Goal: Task Accomplishment & Management: Use online tool/utility

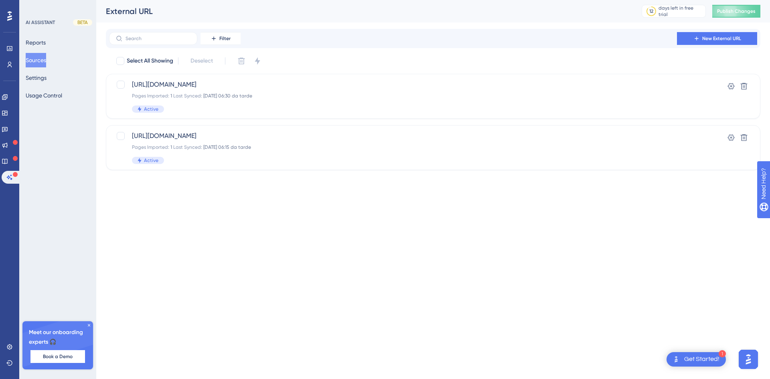
click at [36, 57] on button "Sources" at bounding box center [36, 60] width 20 height 14
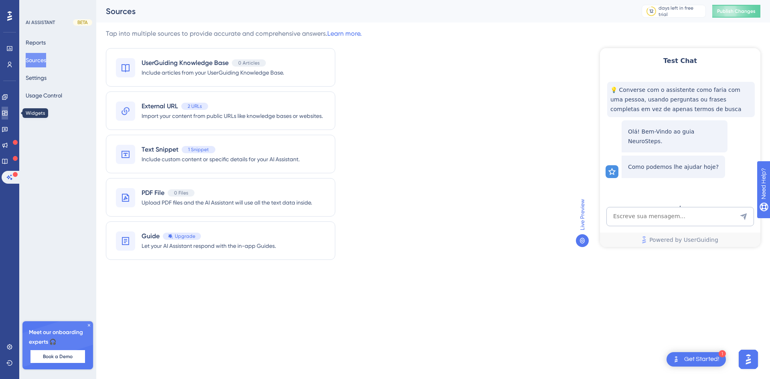
click at [7, 111] on icon at bounding box center [4, 113] width 5 height 5
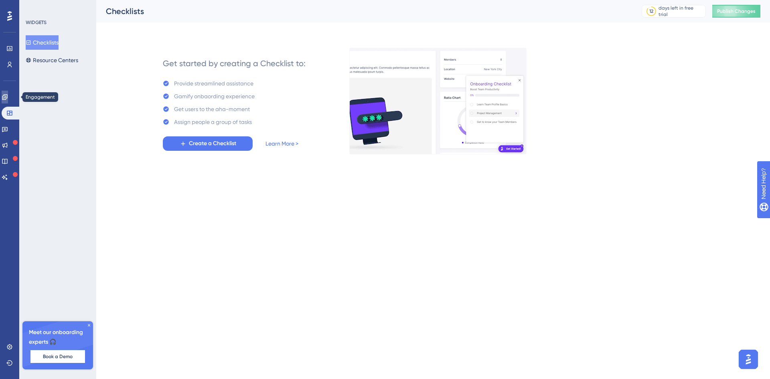
click at [8, 100] on icon at bounding box center [5, 97] width 6 height 6
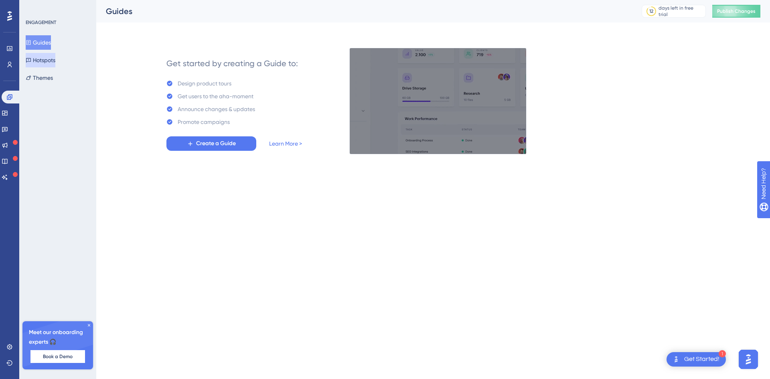
click at [48, 61] on button "Hotspots" at bounding box center [41, 60] width 30 height 14
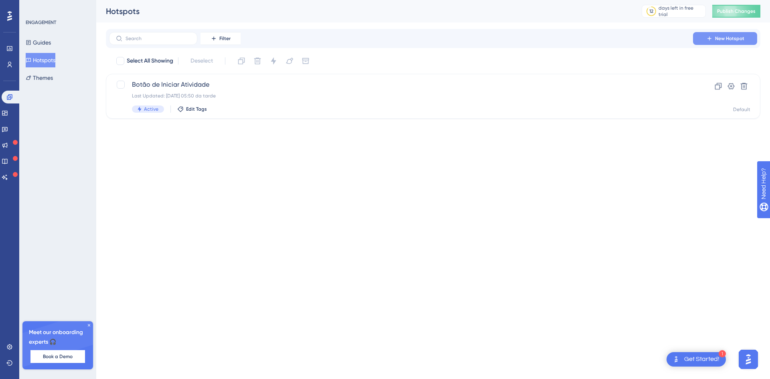
click at [709, 42] on button "New Hotspot" at bounding box center [725, 38] width 64 height 13
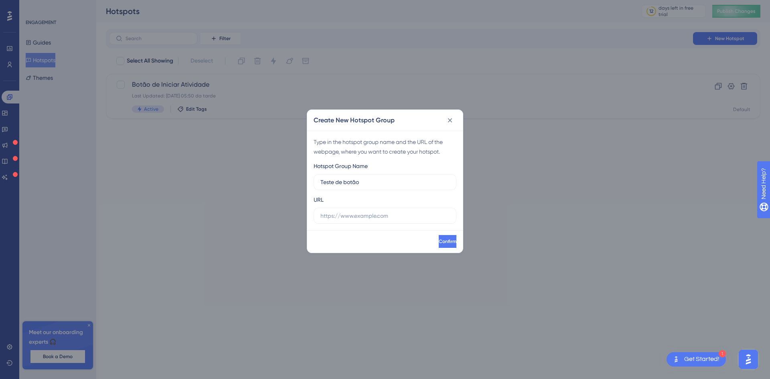
type input "Teste de botão"
click at [372, 212] on input "text" at bounding box center [384, 215] width 129 height 9
paste input "[URL][DOMAIN_NAME]"
type input "[URL][DOMAIN_NAME]"
click at [439, 238] on span "Confirm" at bounding box center [447, 241] width 18 height 6
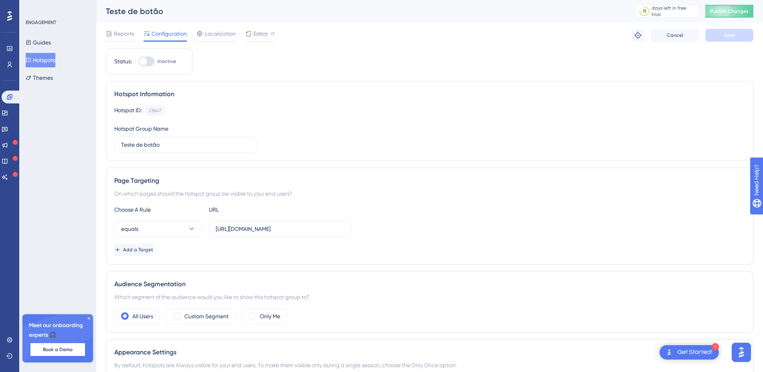
click at [147, 61] on div at bounding box center [143, 61] width 8 height 8
click at [138, 61] on input "Inactive" at bounding box center [138, 61] width 0 height 0
checkbox input "true"
click at [734, 12] on span "Publish Changes" at bounding box center [729, 11] width 38 height 6
click at [213, 35] on span "Localization" at bounding box center [219, 34] width 31 height 10
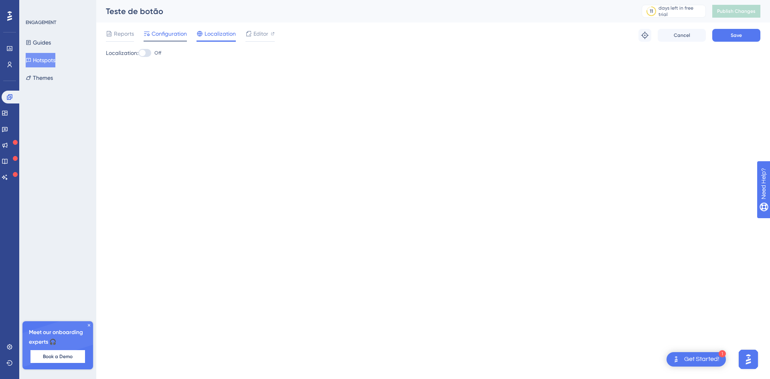
click at [178, 36] on span "Configuration" at bounding box center [169, 34] width 35 height 10
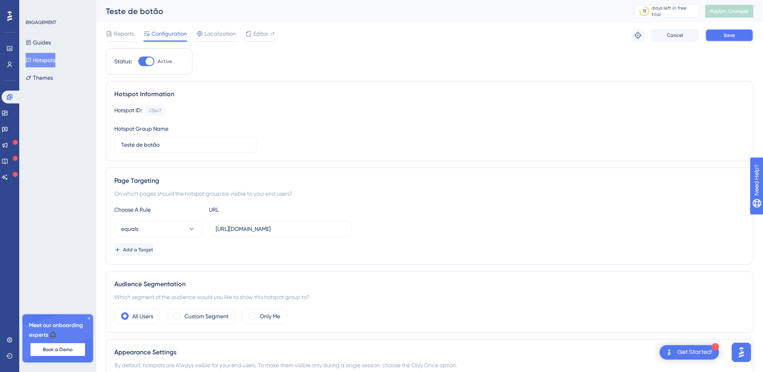
click at [726, 34] on span "Save" at bounding box center [728, 35] width 11 height 6
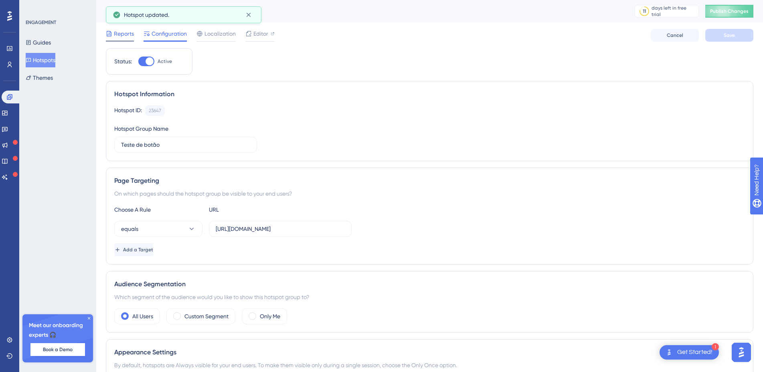
click at [124, 36] on span "Reports" at bounding box center [124, 34] width 20 height 10
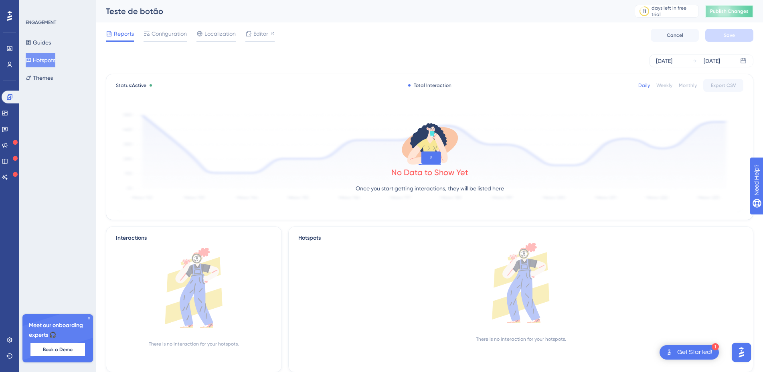
click at [736, 12] on span "Publish Changes" at bounding box center [729, 11] width 38 height 6
click at [166, 34] on span "Configuration" at bounding box center [169, 34] width 35 height 10
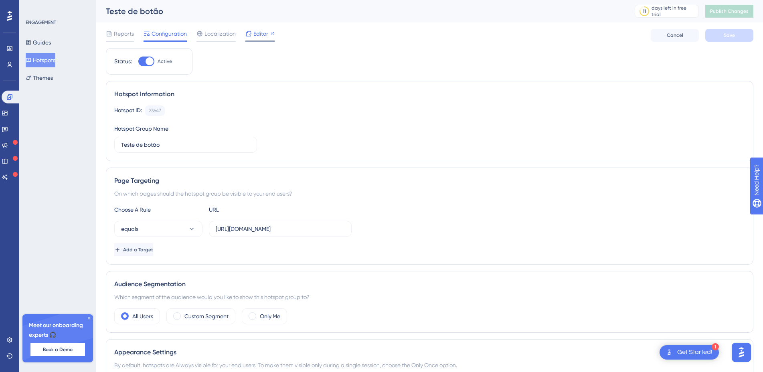
click at [271, 36] on div at bounding box center [273, 34] width 4 height 10
click at [735, 12] on span "Publish Changes" at bounding box center [729, 11] width 38 height 6
click at [88, 319] on icon at bounding box center [89, 318] width 5 height 5
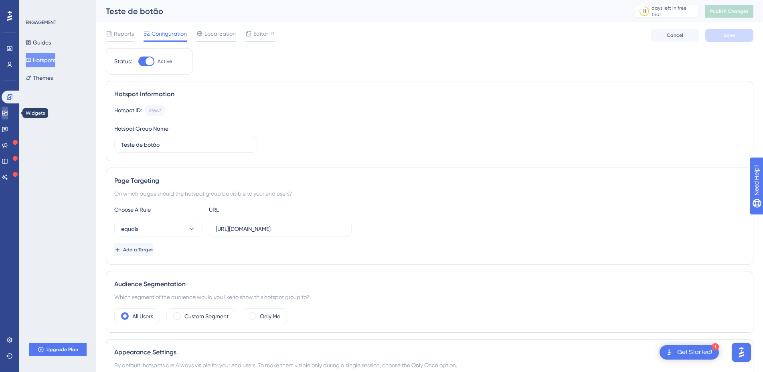
click at [7, 115] on icon at bounding box center [4, 113] width 5 height 5
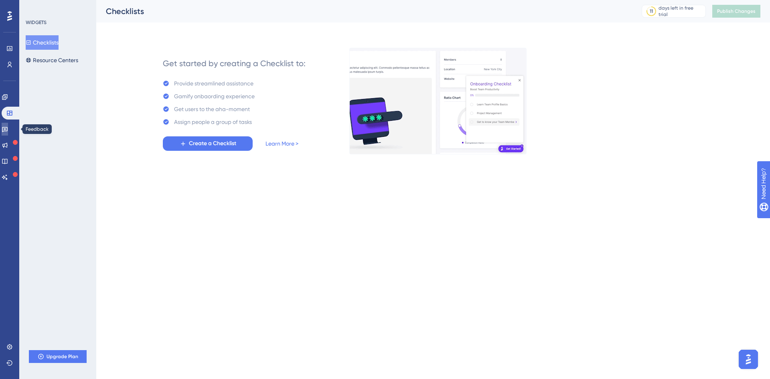
click at [8, 127] on icon at bounding box center [5, 129] width 6 height 5
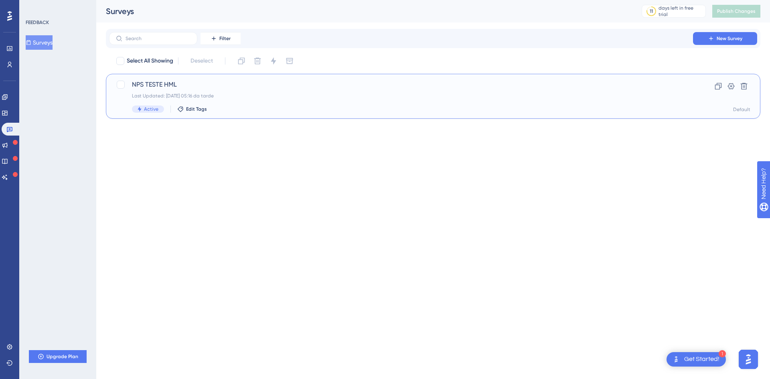
click at [215, 89] on span "NPS TESTE HML" at bounding box center [401, 85] width 538 height 10
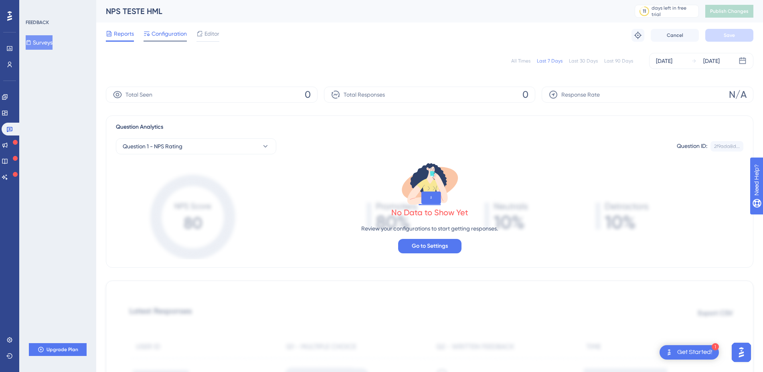
click at [165, 36] on span "Configuration" at bounding box center [169, 34] width 35 height 10
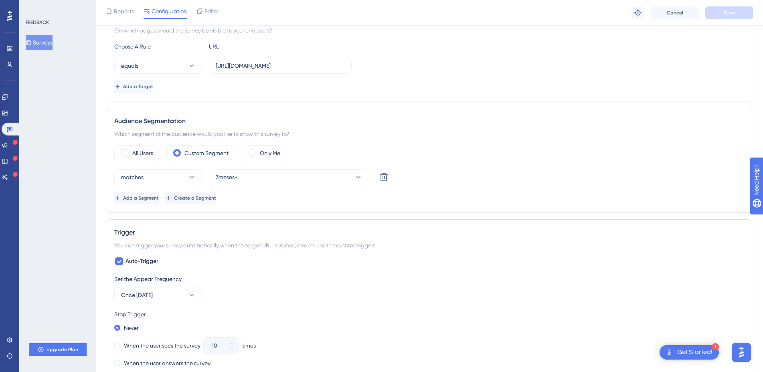
scroll to position [214, 0]
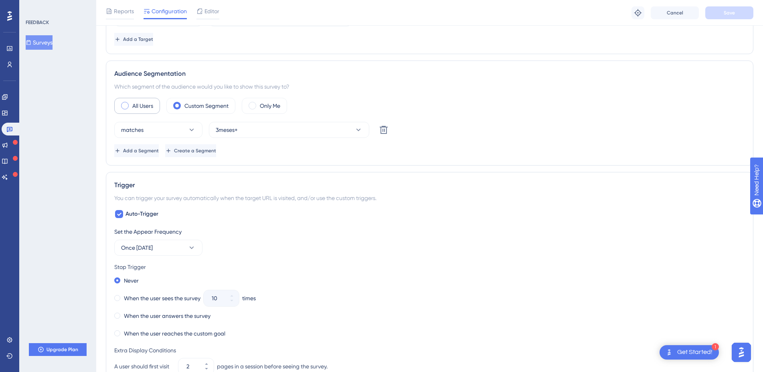
click at [141, 106] on label "All Users" at bounding box center [142, 106] width 21 height 10
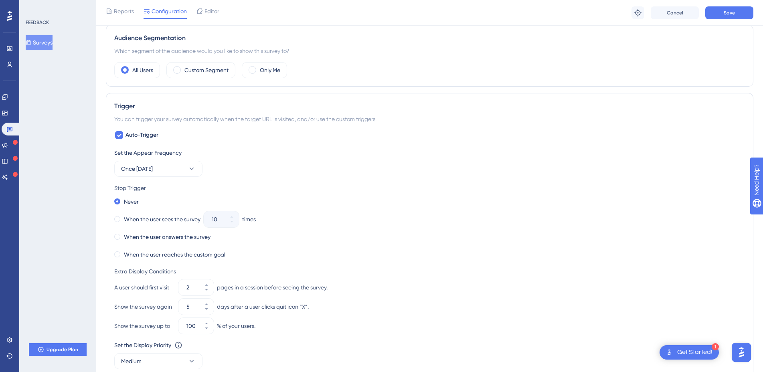
scroll to position [267, 0]
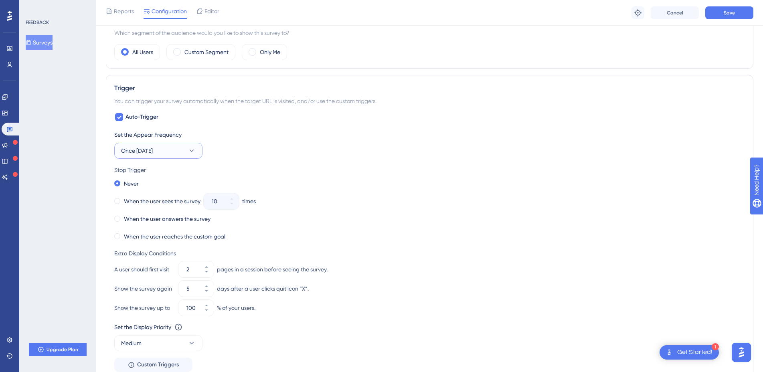
click at [178, 154] on button "Once in 30 days" at bounding box center [158, 151] width 88 height 16
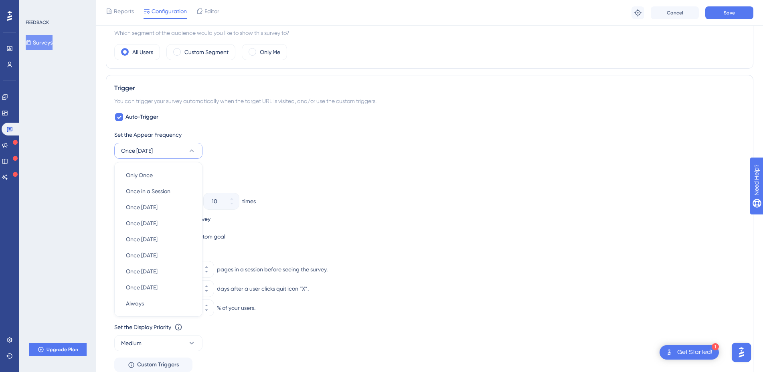
scroll to position [319, 0]
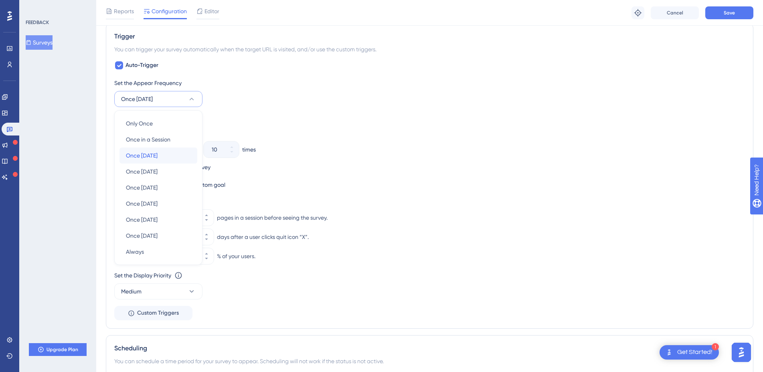
click at [170, 154] on div "Once in 1 day Once in 1 day" at bounding box center [158, 156] width 65 height 16
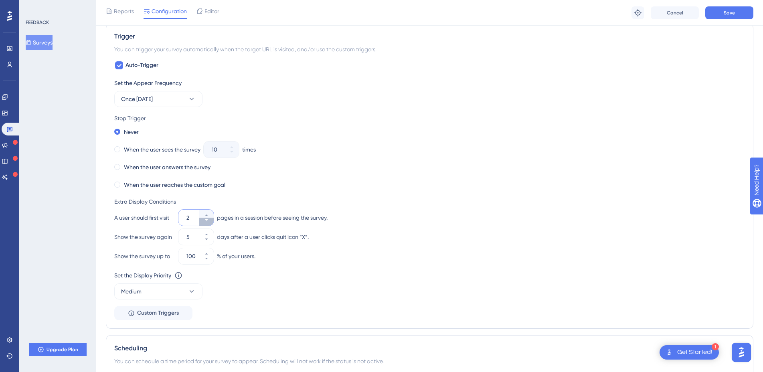
click at [206, 222] on button "2" at bounding box center [206, 222] width 14 height 8
type input "1"
click at [263, 226] on div "A user should first visit 1 pages in a session before seeing the survey. Show t…" at bounding box center [429, 227] width 631 height 35
click at [206, 238] on icon at bounding box center [206, 239] width 3 height 2
type input "4"
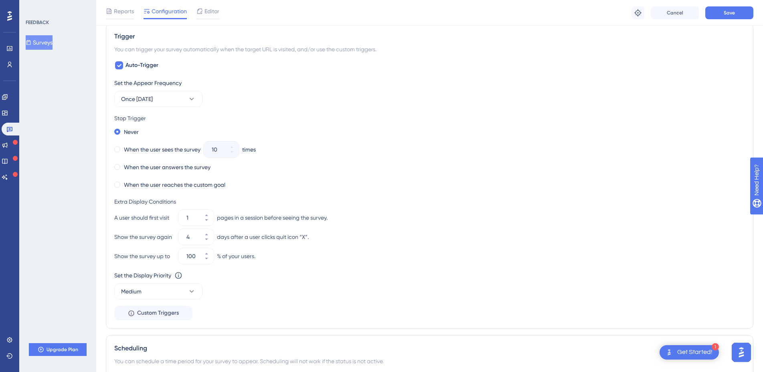
click at [290, 245] on div "Extra Display Conditions A user should first visit 1 pages in a session before …" at bounding box center [429, 230] width 631 height 67
click at [176, 289] on button "Medium" at bounding box center [158, 291] width 88 height 16
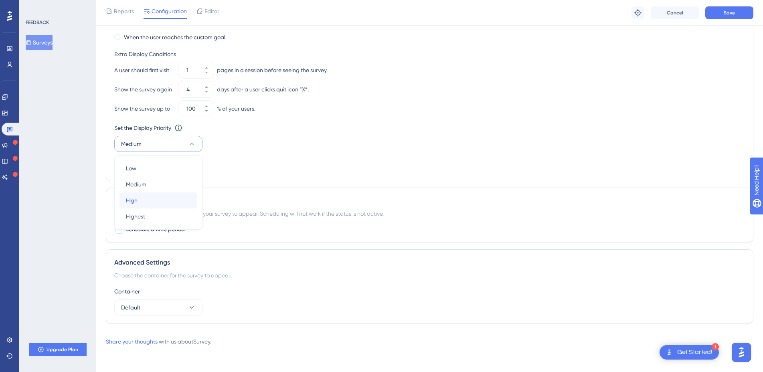
click at [152, 198] on div "High High" at bounding box center [158, 200] width 65 height 16
click at [305, 174] on div "Trigger You can trigger your survey automatically when the target URL is visite…" at bounding box center [429, 28] width 647 height 305
click at [188, 164] on button "Custom Triggers" at bounding box center [153, 165] width 78 height 14
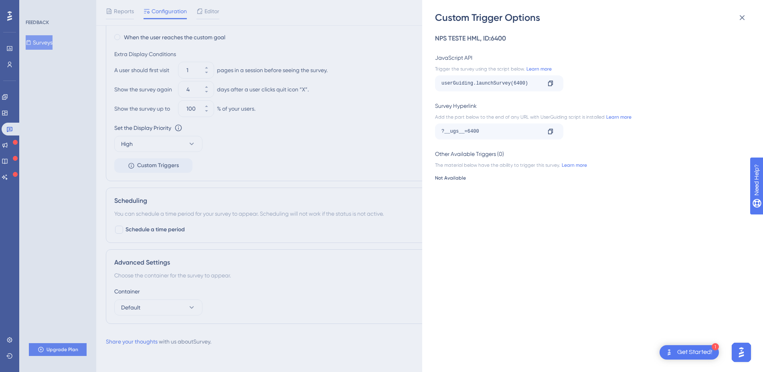
click at [317, 152] on div "Custom Trigger Options NPS TESTE HML , ID: 6400 JavaScript API Trigger the surv…" at bounding box center [381, 186] width 763 height 372
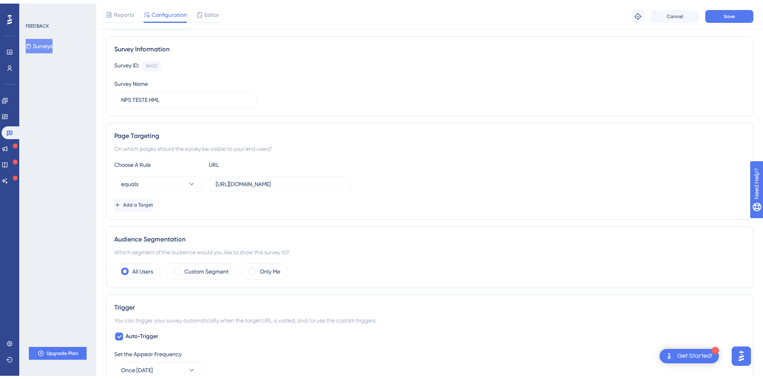
scroll to position [0, 0]
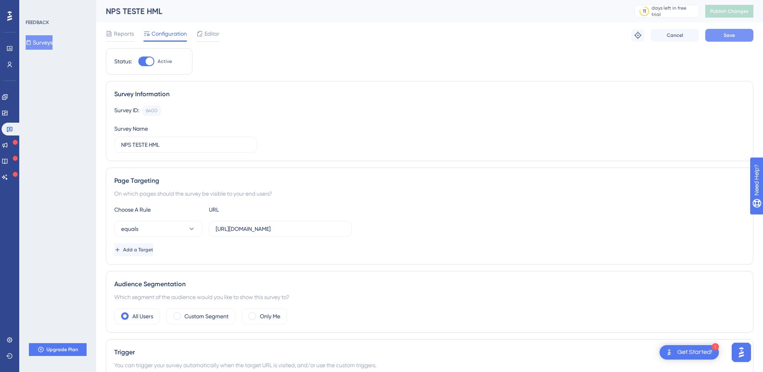
click at [732, 36] on span "Save" at bounding box center [728, 35] width 11 height 6
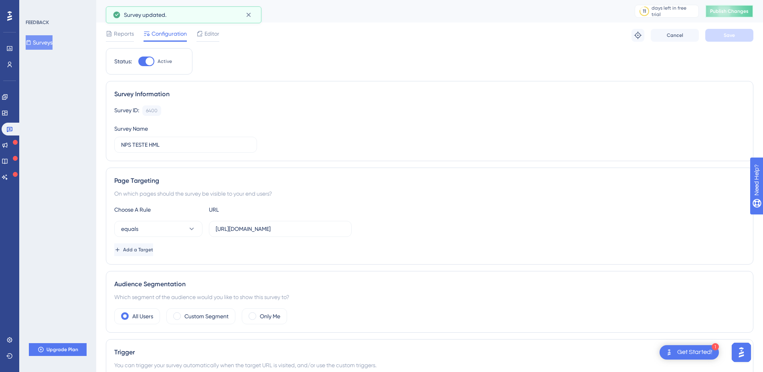
click at [748, 10] on span "Publish Changes" at bounding box center [729, 11] width 38 height 6
click at [9, 130] on icon at bounding box center [9, 129] width 6 height 6
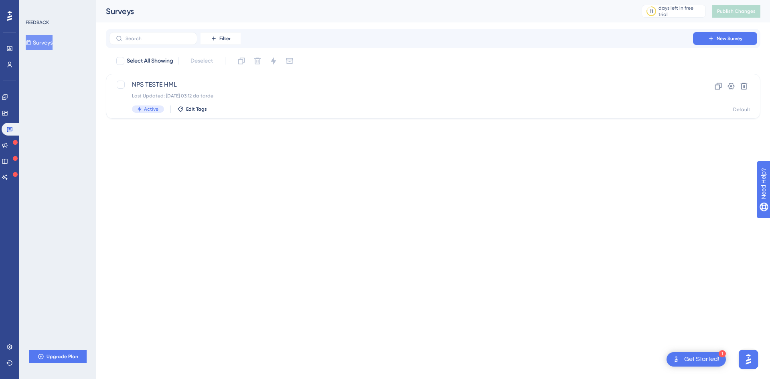
click at [2, 18] on div "Performance Users Engagement Widgets Feedback Product Updates Knowledge Base AI…" at bounding box center [10, 97] width 16 height 174
click at [10, 12] on icon at bounding box center [9, 16] width 5 height 10
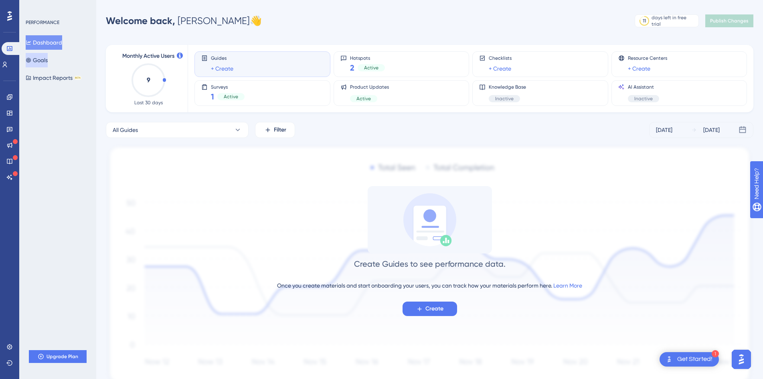
click at [47, 64] on button "Goals" at bounding box center [37, 60] width 22 height 14
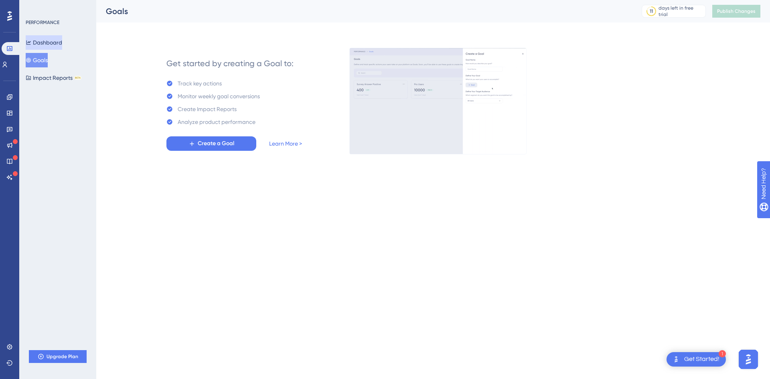
click at [51, 40] on button "Dashboard" at bounding box center [44, 42] width 36 height 14
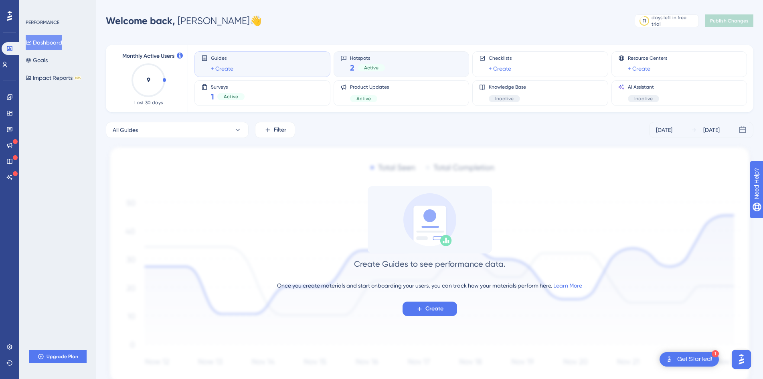
click at [402, 69] on div "Hotspots 2 Active" at bounding box center [401, 64] width 122 height 18
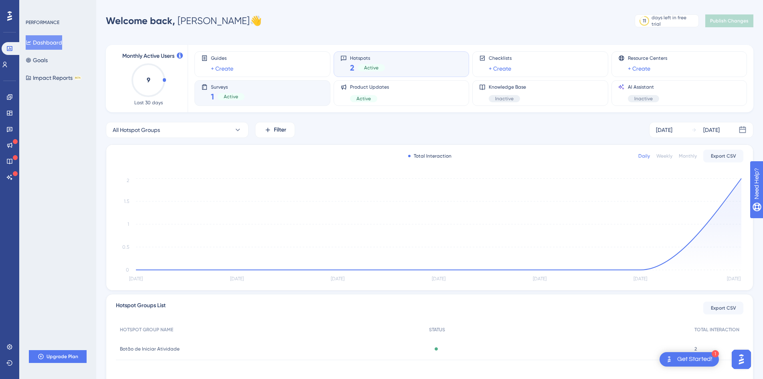
click at [275, 93] on div "Surveys 1 Active" at bounding box center [262, 93] width 122 height 18
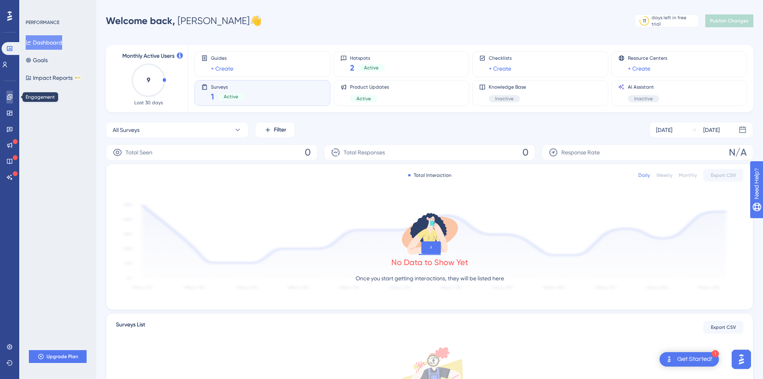
click at [12, 96] on icon at bounding box center [9, 96] width 5 height 5
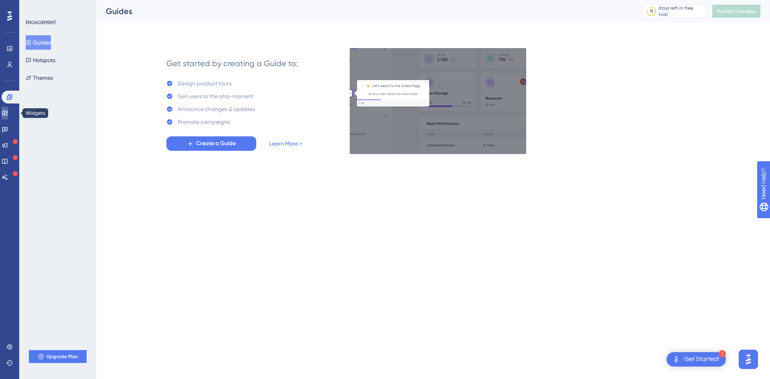
click at [8, 110] on icon at bounding box center [5, 113] width 6 height 6
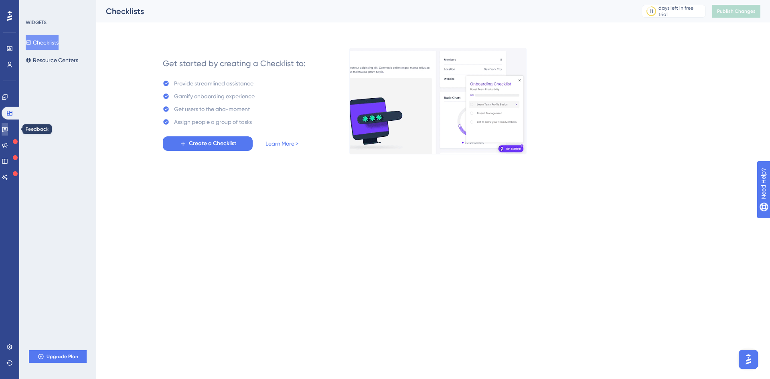
click at [8, 131] on icon at bounding box center [5, 129] width 6 height 5
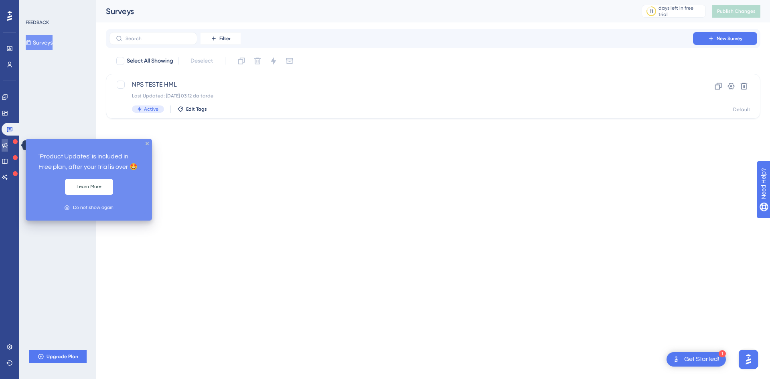
click at [8, 144] on icon at bounding box center [4, 145] width 5 height 5
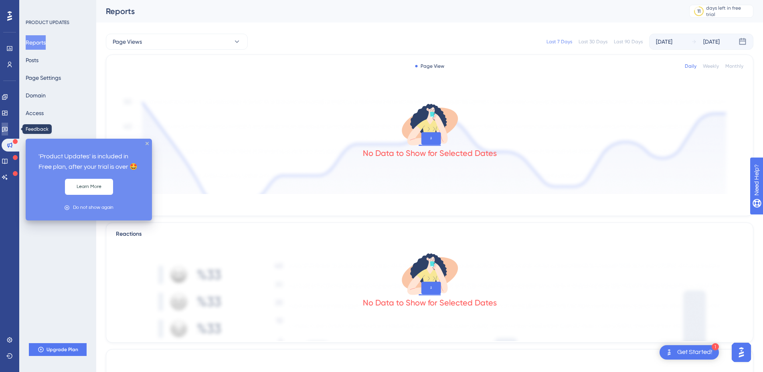
click at [8, 131] on icon at bounding box center [5, 129] width 6 height 5
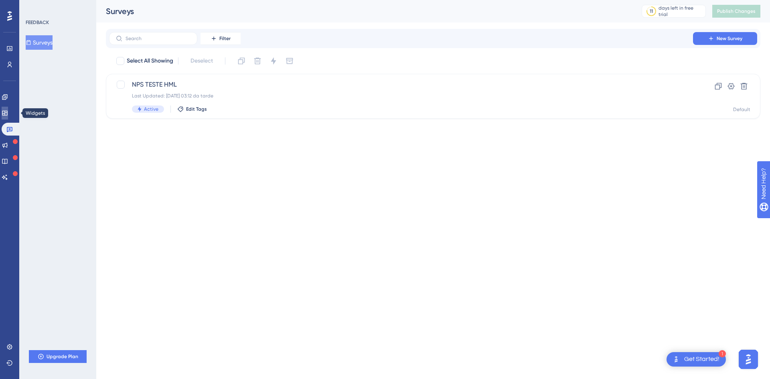
click at [8, 110] on icon at bounding box center [5, 113] width 6 height 6
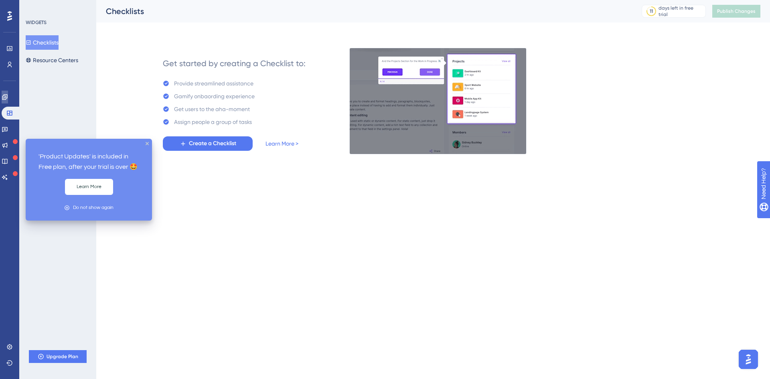
click at [8, 99] on icon at bounding box center [5, 97] width 6 height 6
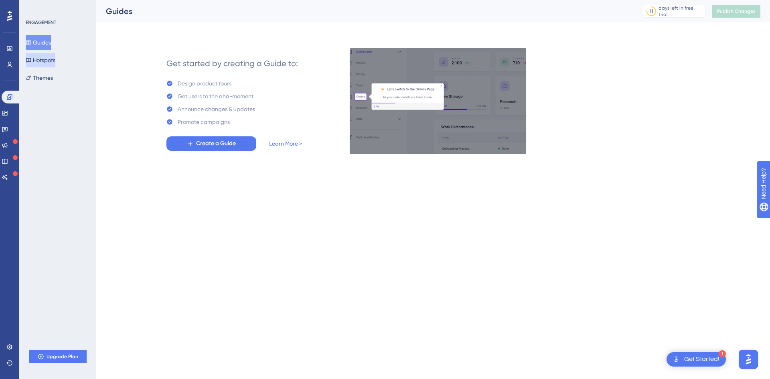
click at [43, 59] on button "Hotspots" at bounding box center [41, 60] width 30 height 14
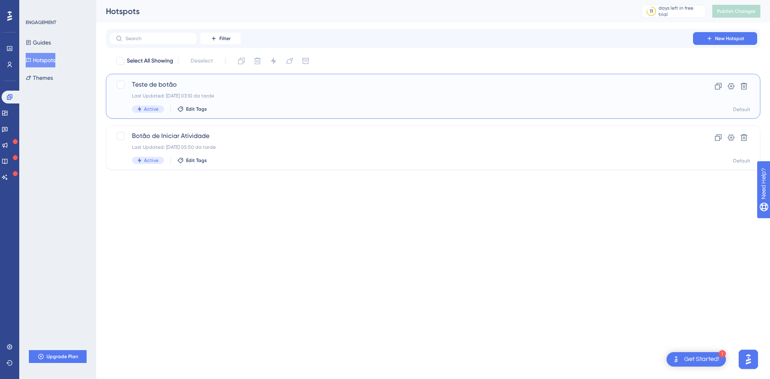
click at [308, 108] on div "Active Edit Tags" at bounding box center [401, 108] width 538 height 7
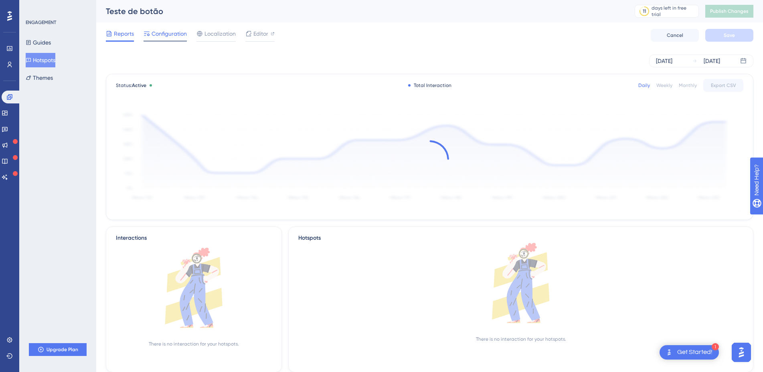
click at [175, 33] on span "Configuration" at bounding box center [169, 34] width 35 height 10
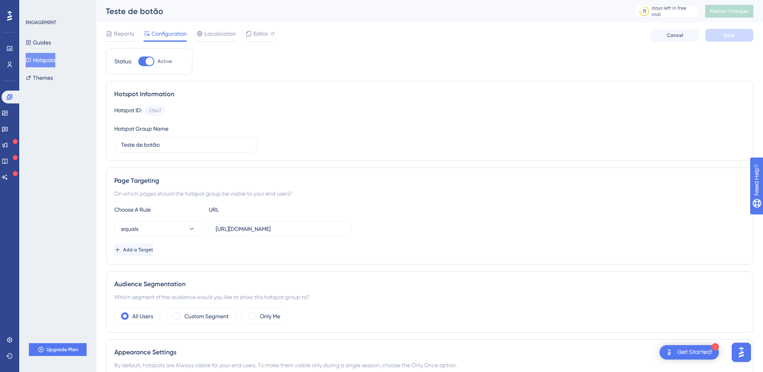
click at [146, 63] on div at bounding box center [150, 61] width 8 height 8
click at [138, 62] on input "Active" at bounding box center [138, 61] width 0 height 0
click at [146, 63] on div at bounding box center [143, 61] width 8 height 8
click at [138, 62] on input "Inactive" at bounding box center [138, 61] width 0 height 0
checkbox input "true"
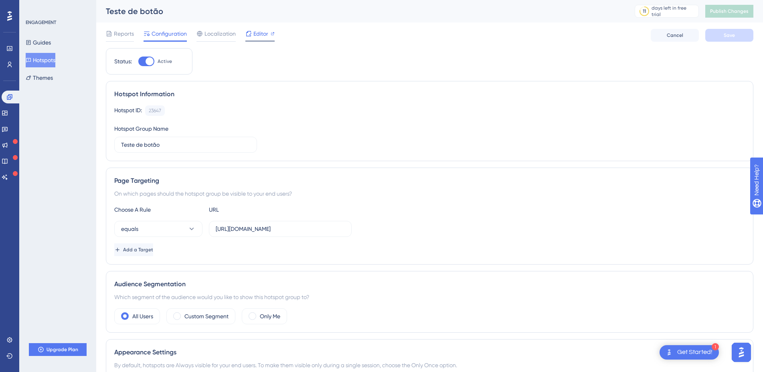
click at [261, 31] on span "Editor" at bounding box center [260, 34] width 15 height 10
click at [731, 7] on button "Publish Changes" at bounding box center [729, 11] width 48 height 13
click at [701, 355] on div "Get Started!" at bounding box center [694, 352] width 35 height 9
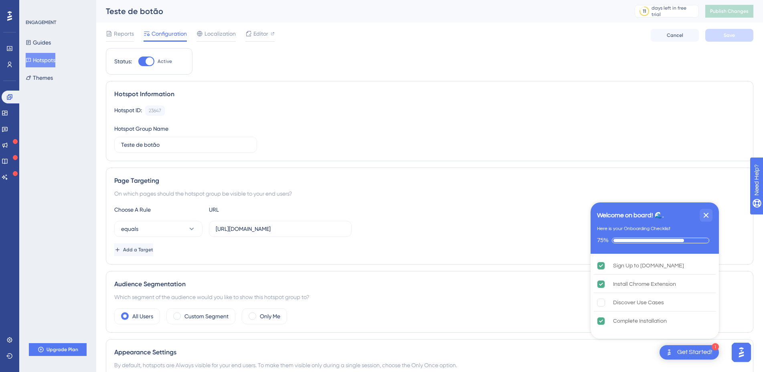
click at [701, 355] on div "Get Started!" at bounding box center [694, 352] width 35 height 9
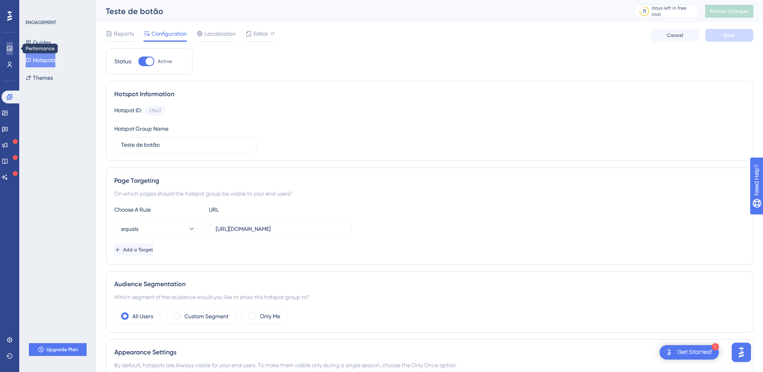
click at [9, 46] on icon at bounding box center [9, 48] width 5 height 5
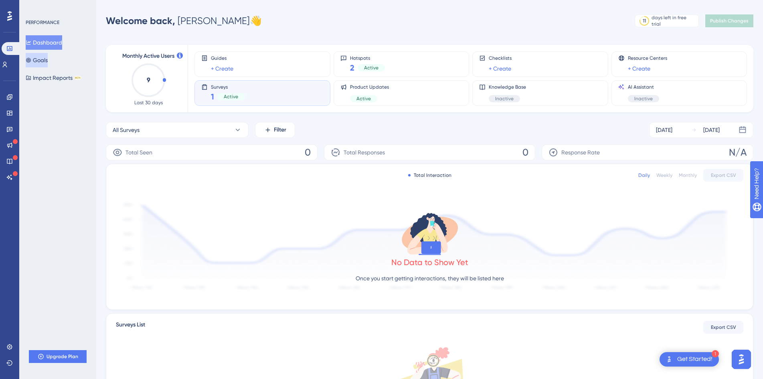
click at [48, 64] on button "Goals" at bounding box center [37, 60] width 22 height 14
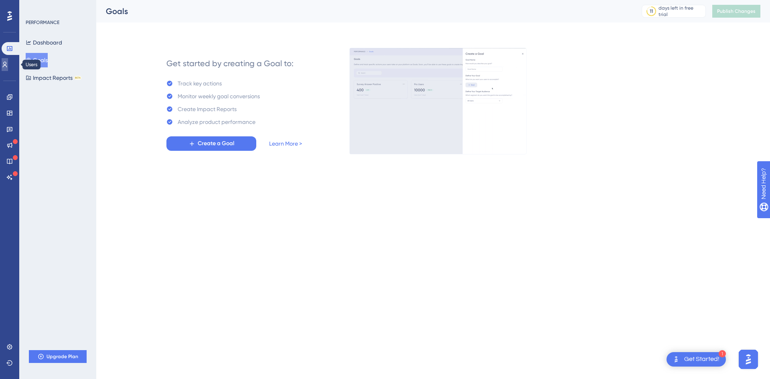
click at [8, 63] on icon at bounding box center [5, 64] width 6 height 6
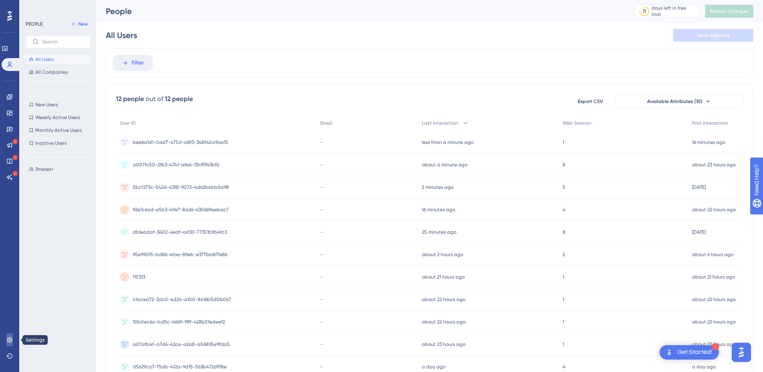
click at [8, 345] on link at bounding box center [9, 339] width 6 height 13
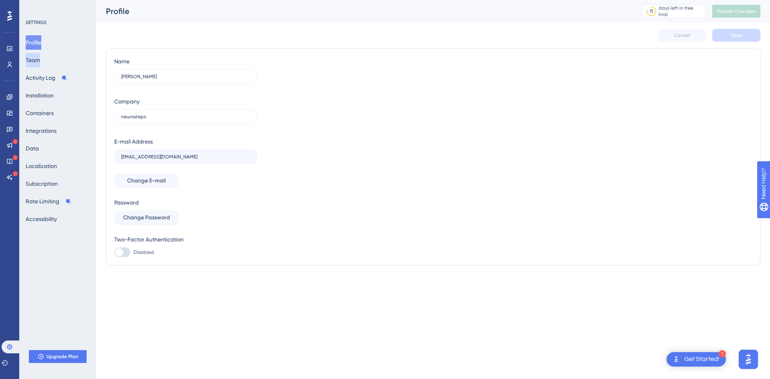
click at [40, 61] on button "Team" at bounding box center [33, 60] width 14 height 14
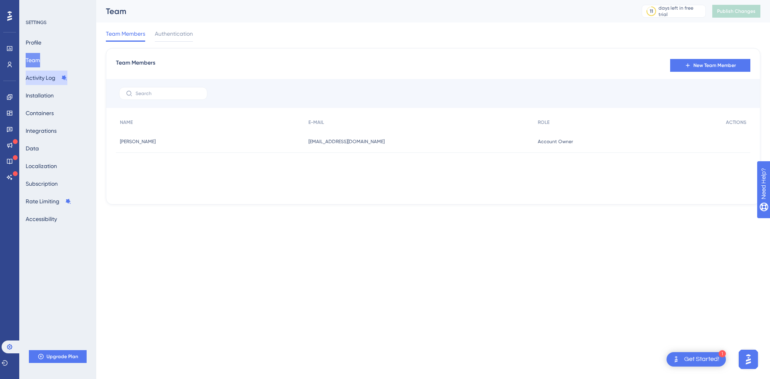
click at [54, 78] on button "Activity Log" at bounding box center [47, 78] width 42 height 14
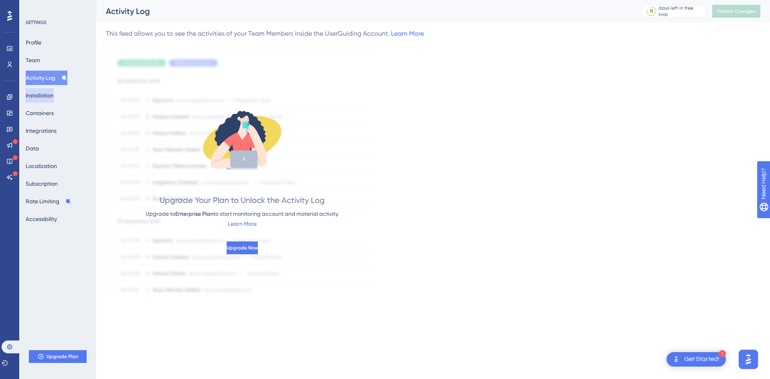
click at [54, 98] on button "Installation" at bounding box center [40, 95] width 28 height 14
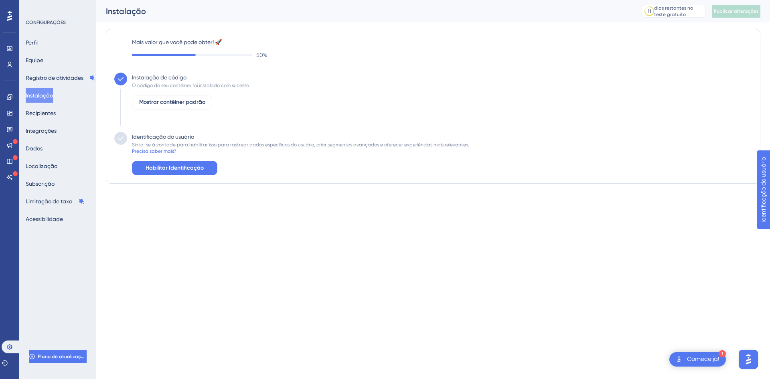
click at [385, 111] on div "Instalação de código O código do seu contêiner foi instalado com sucesso Mostra…" at bounding box center [432, 102] width 637 height 59
click at [161, 149] on font "Precisa saber mais?" at bounding box center [154, 151] width 44 height 6
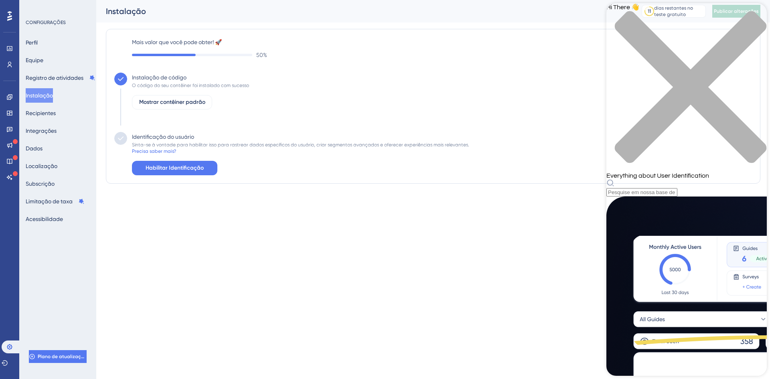
scroll to position [50, 0]
click at [493, 0] on html "1 Comece já! Desempenho Usuários Noivado Widgets Opinião Atualizações de produt…" at bounding box center [385, 0] width 770 height 0
click at [55, 113] on font "Recipientes" at bounding box center [41, 113] width 30 height 6
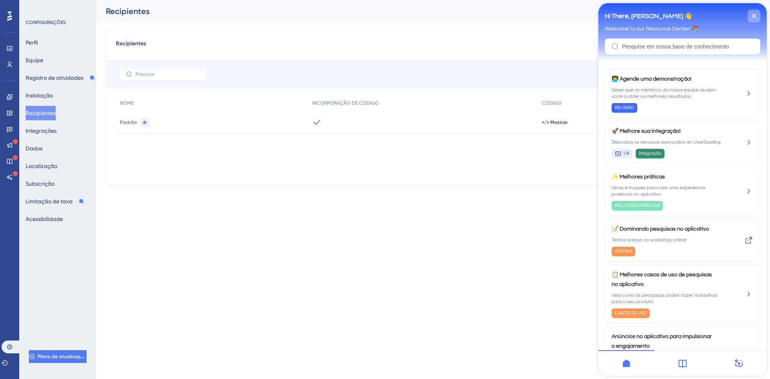
click at [749, 16] on div "close resource center" at bounding box center [753, 16] width 13 height 13
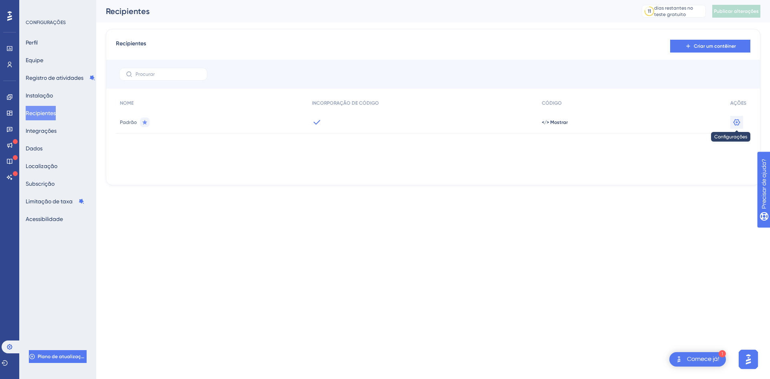
click at [738, 124] on icon at bounding box center [736, 122] width 8 height 8
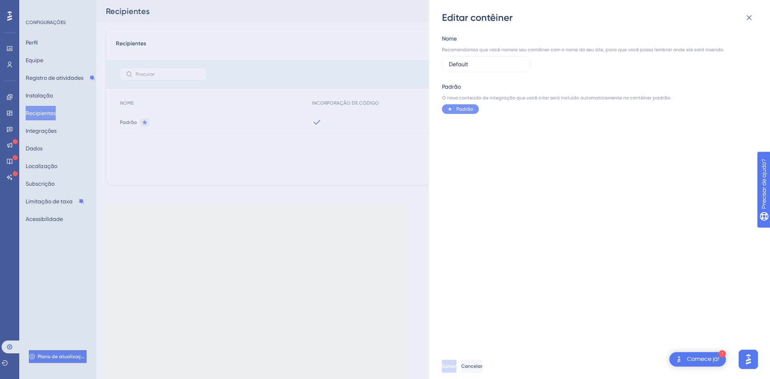
click at [377, 200] on div "Editar contêiner Nome Recomendamos que você nomeie seu contêiner com o nome do …" at bounding box center [385, 189] width 770 height 379
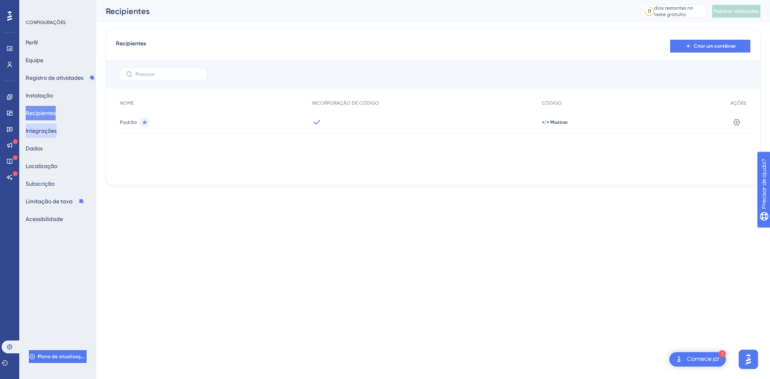
click at [57, 133] on button "Integrações" at bounding box center [41, 130] width 31 height 14
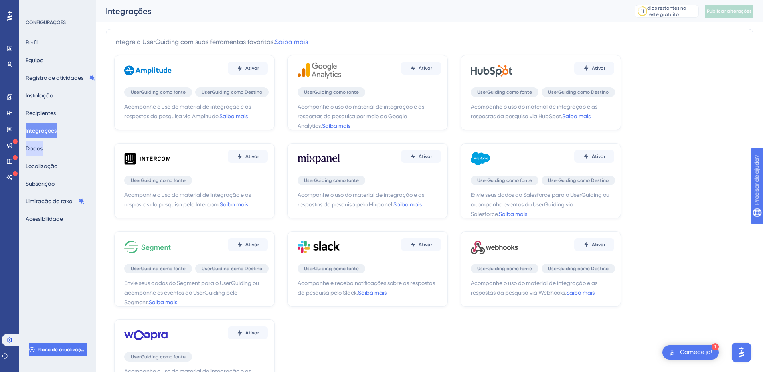
click at [38, 151] on font "Dados" at bounding box center [34, 148] width 17 height 6
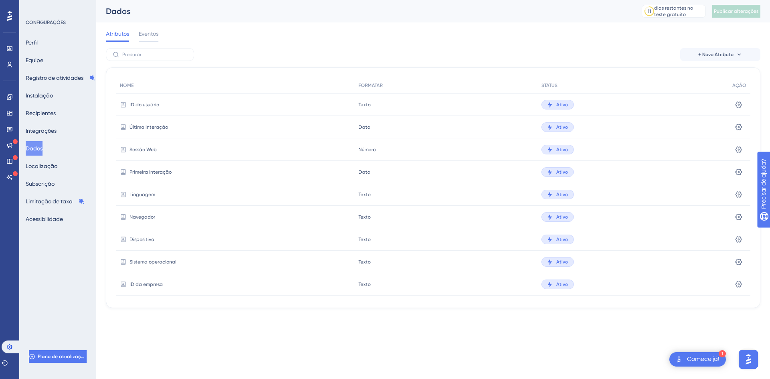
click at [157, 172] on font "Primeira interação" at bounding box center [150, 172] width 42 height 6
click at [52, 168] on font "Localização" at bounding box center [42, 166] width 32 height 6
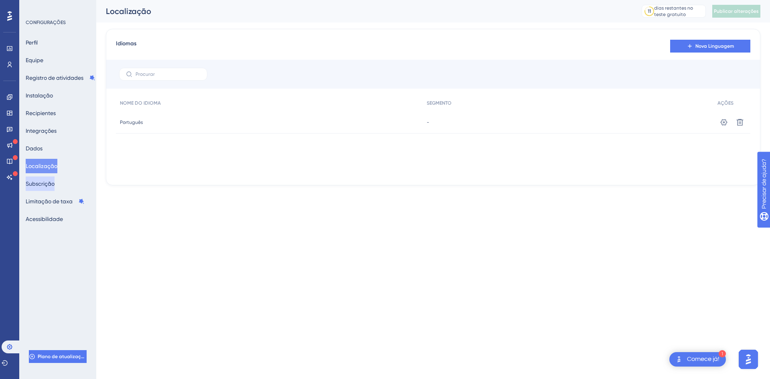
click at [51, 184] on font "Subscrição" at bounding box center [40, 183] width 29 height 6
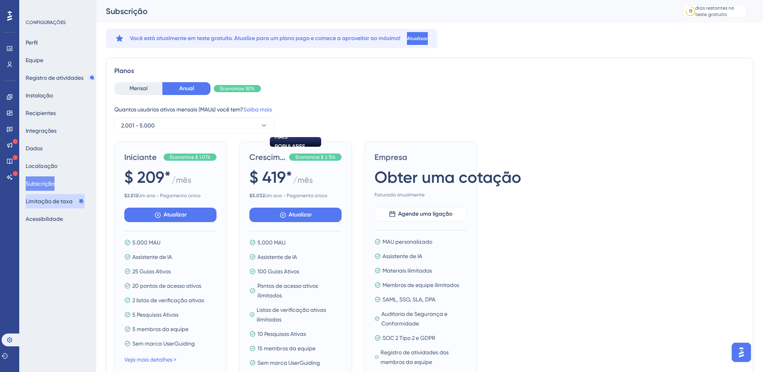
click at [59, 200] on font "Limitação de taxa" at bounding box center [49, 201] width 47 height 6
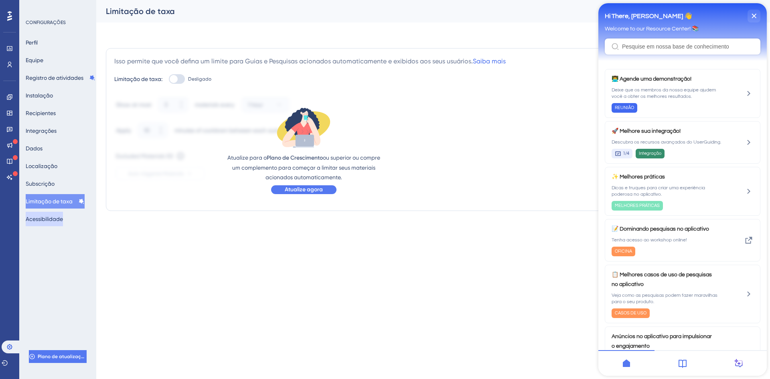
click at [49, 219] on font "Acessibilidade" at bounding box center [44, 219] width 37 height 6
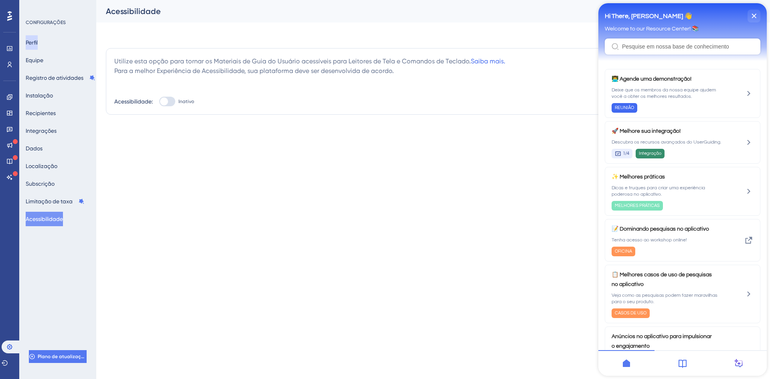
click at [35, 38] on font "Perfil" at bounding box center [32, 43] width 12 height 10
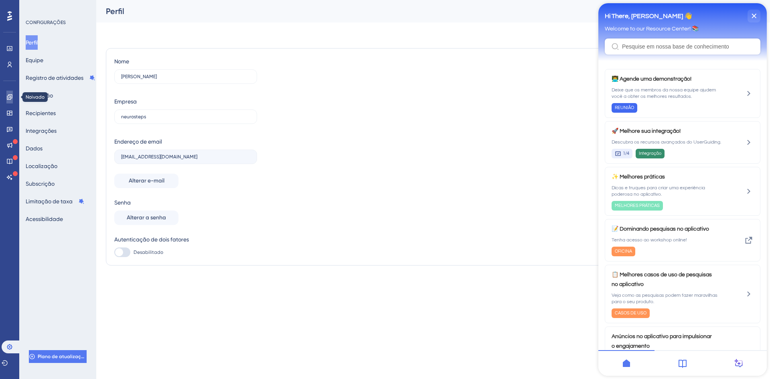
click at [10, 93] on link at bounding box center [9, 97] width 6 height 13
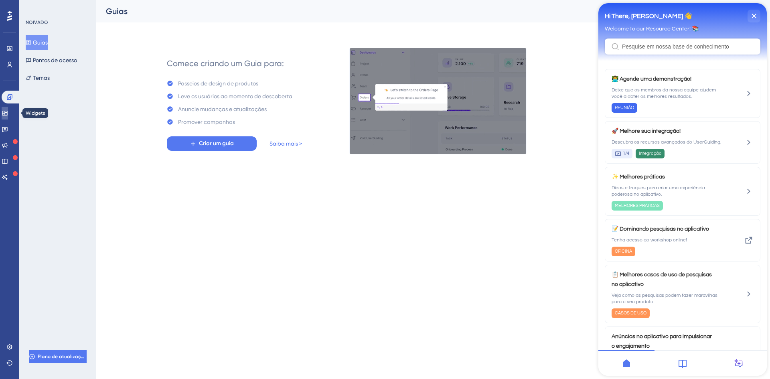
click at [7, 110] on icon at bounding box center [5, 113] width 6 height 6
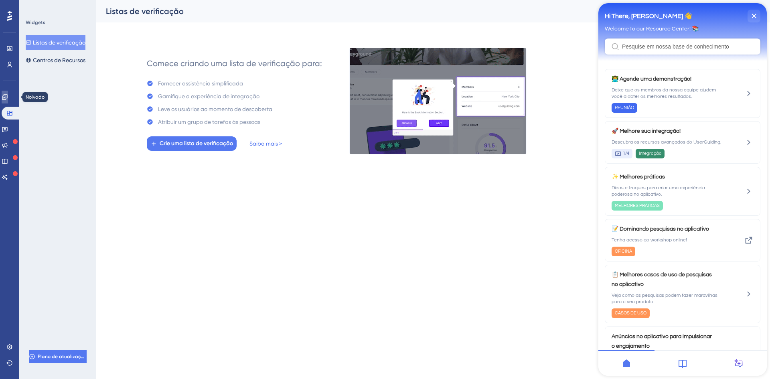
click at [8, 97] on icon at bounding box center [5, 97] width 6 height 6
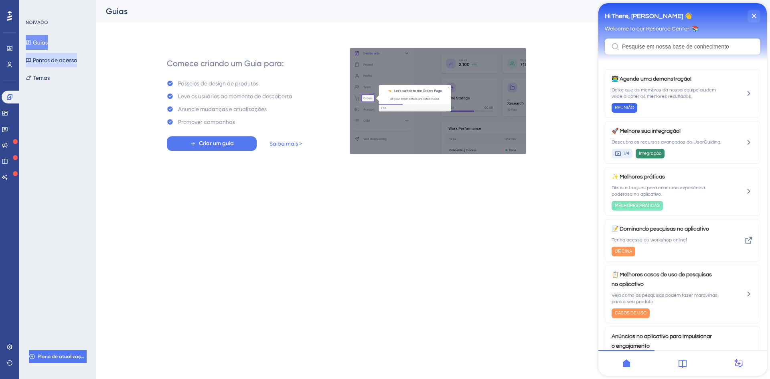
click at [61, 55] on font "Pontos de acesso" at bounding box center [55, 60] width 44 height 10
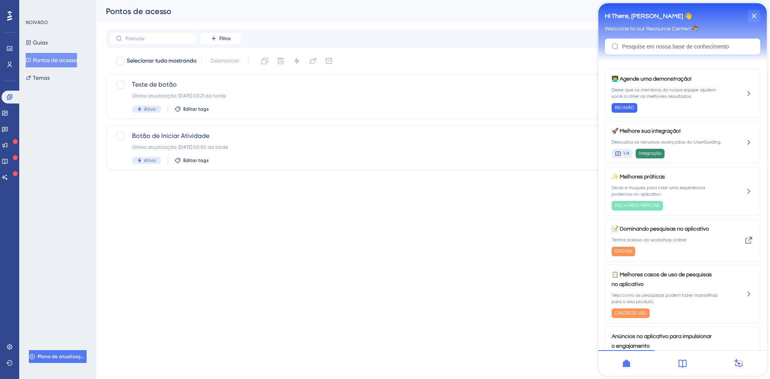
click at [402, 57] on div "Selecionar tudo mostrando Desmarcar" at bounding box center [437, 61] width 645 height 13
click at [754, 16] on icon "close resource center" at bounding box center [754, 16] width 4 height 4
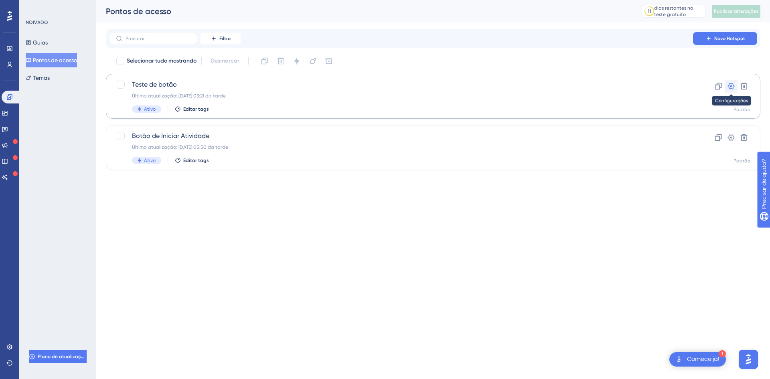
click at [728, 85] on icon at bounding box center [731, 86] width 7 height 6
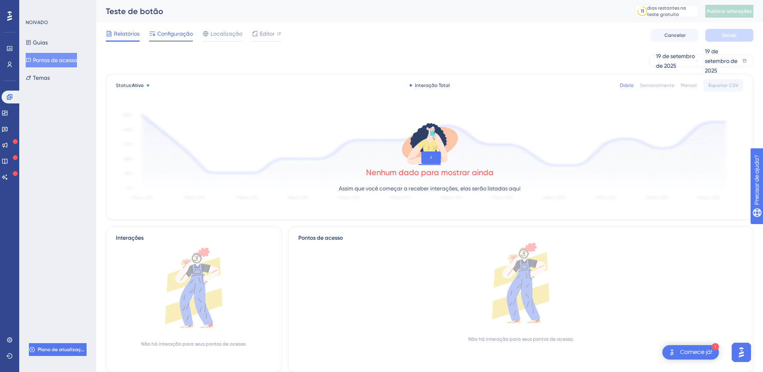
click at [173, 35] on font "Configuração" at bounding box center [175, 33] width 36 height 6
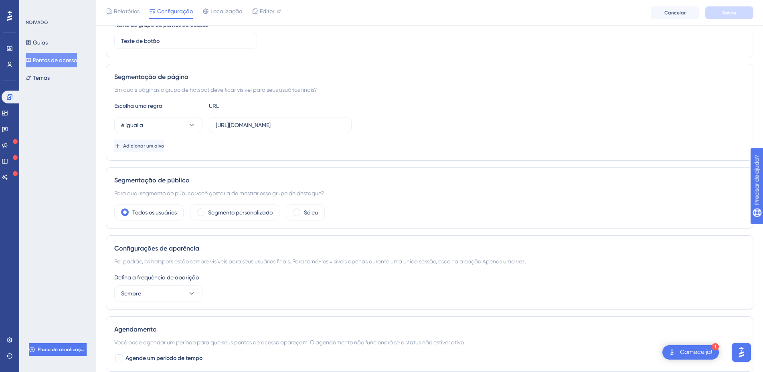
scroll to position [244, 0]
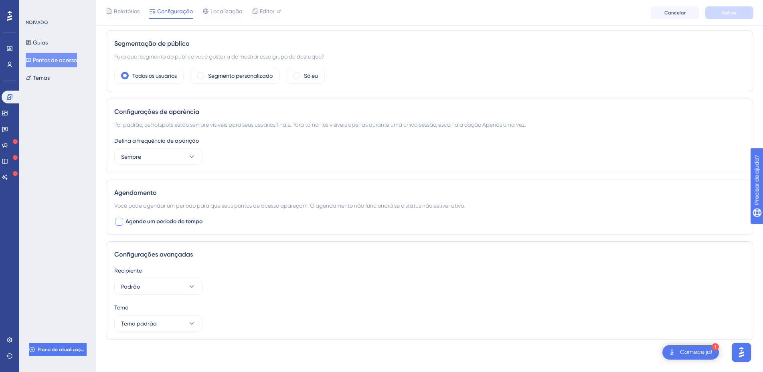
click at [120, 222] on div at bounding box center [119, 222] width 8 height 8
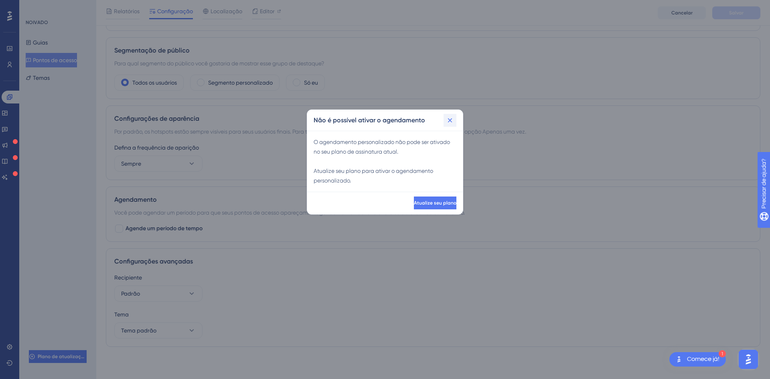
click at [453, 119] on icon at bounding box center [450, 120] width 8 height 8
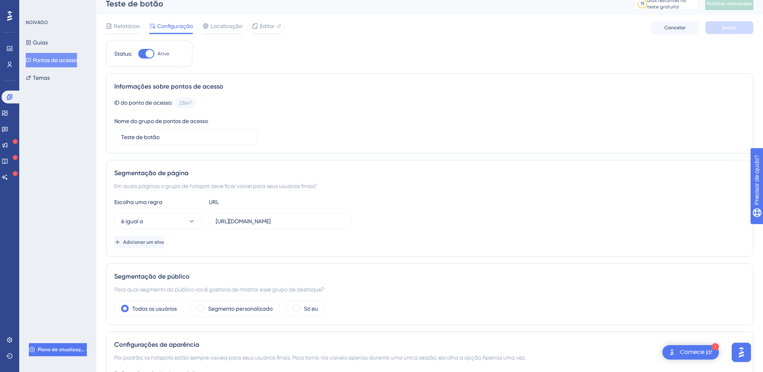
scroll to position [0, 0]
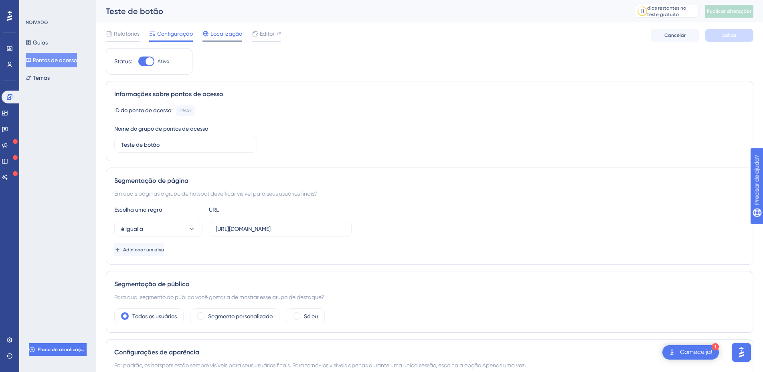
click at [231, 39] on div "Localização" at bounding box center [222, 35] width 40 height 13
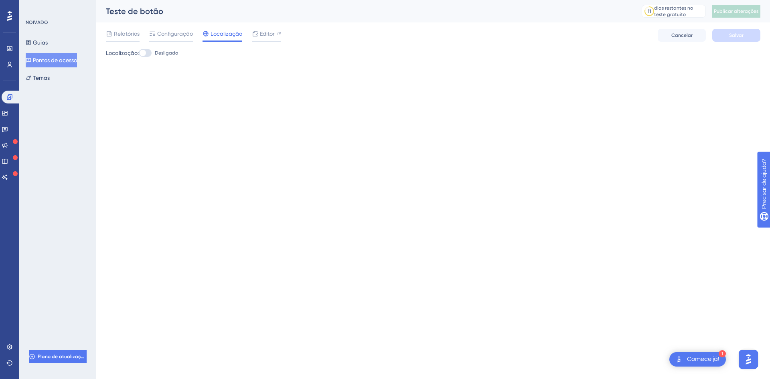
click at [142, 53] on div at bounding box center [142, 53] width 6 height 6
click at [139, 53] on input "Desligado" at bounding box center [138, 53] width 0 height 0
checkbox input "true"
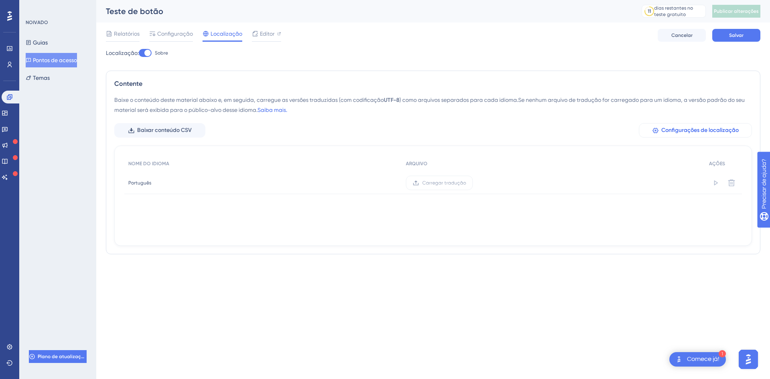
click at [666, 132] on font "Configurações de localização" at bounding box center [699, 130] width 77 height 7
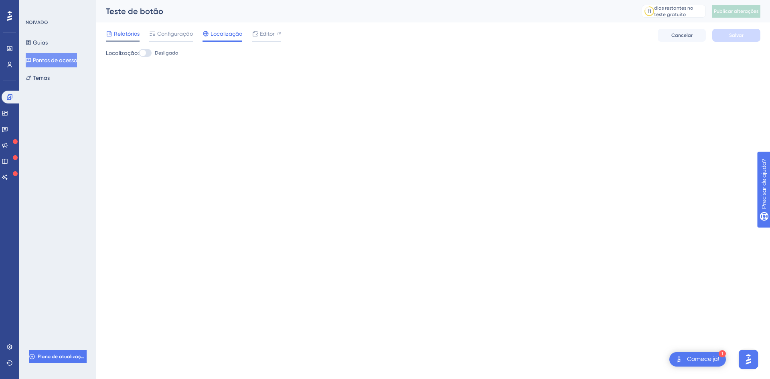
click at [136, 33] on font "Relatórios" at bounding box center [127, 33] width 26 height 6
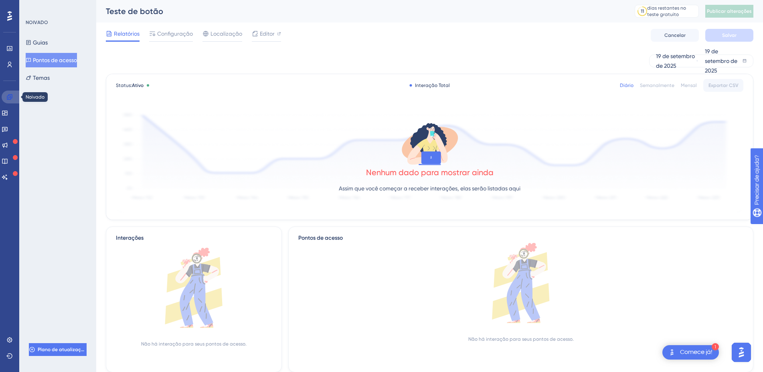
click at [8, 99] on icon at bounding box center [9, 97] width 6 height 6
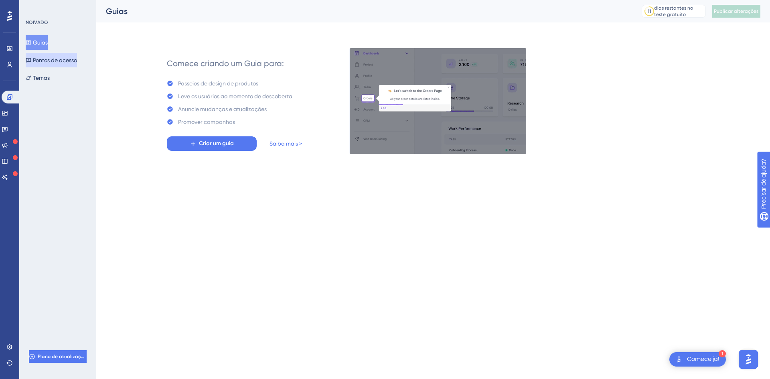
click at [50, 57] on font "Pontos de acesso" at bounding box center [55, 60] width 44 height 6
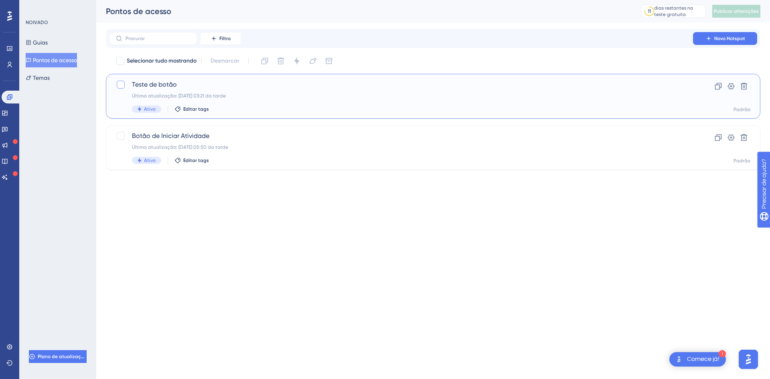
click at [121, 84] on div at bounding box center [121, 85] width 8 height 8
click at [121, 87] on icon at bounding box center [120, 84] width 5 height 6
checkbox input "false"
click at [194, 84] on span "Teste de botão" at bounding box center [401, 85] width 538 height 10
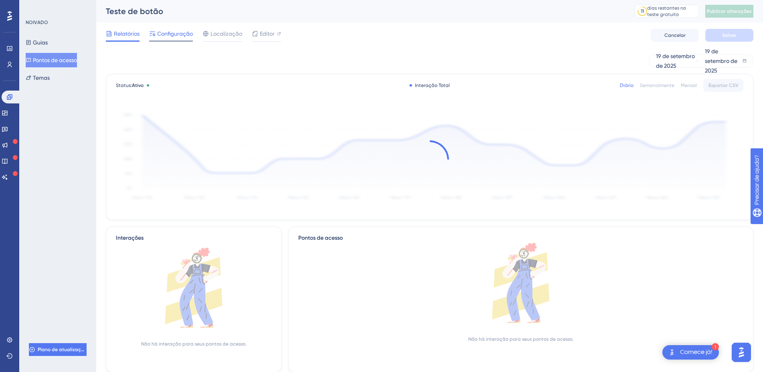
click at [181, 38] on span "Configuração" at bounding box center [175, 34] width 36 height 10
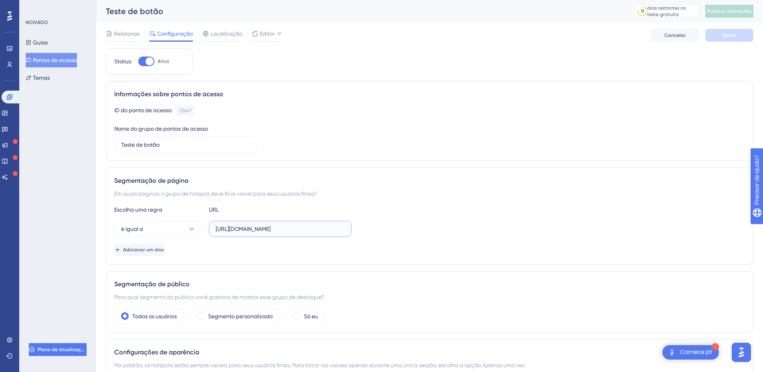
click at [274, 232] on input "https://hml.neurosteps.com.br/panel" at bounding box center [280, 228] width 129 height 9
click at [394, 166] on div "Status: Ativo Informações sobre pontos de acesso ID do ponto de acesso: 23647 C…" at bounding box center [429, 317] width 647 height 539
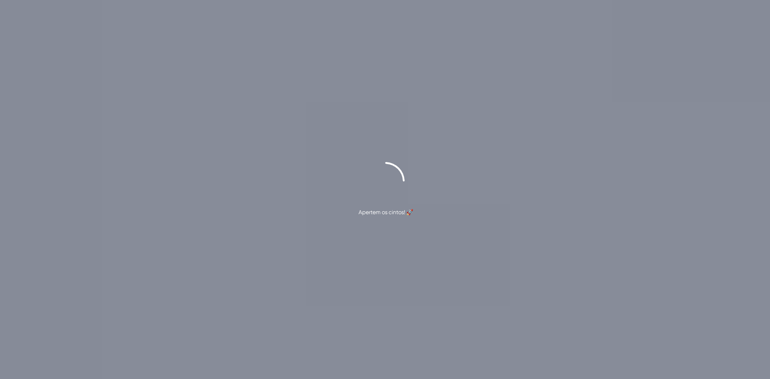
click at [529, 156] on div "Apertem os cintos! 🚀" at bounding box center [385, 189] width 770 height 379
